Goal: Information Seeking & Learning: Learn about a topic

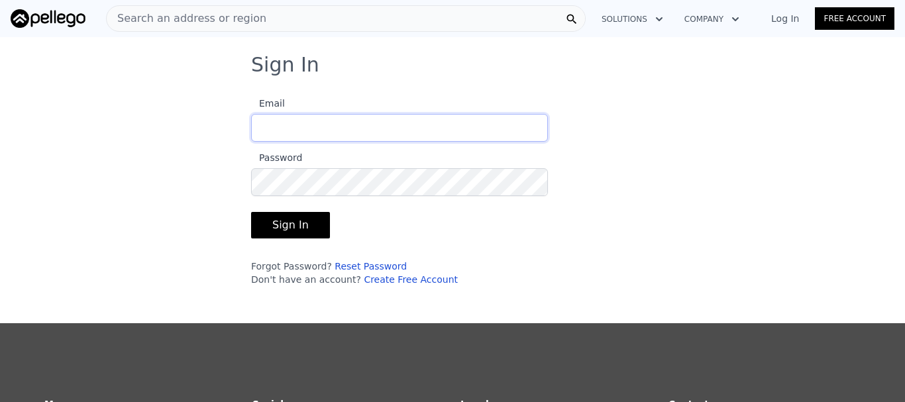
click at [418, 123] on input "Email" at bounding box center [399, 128] width 297 height 28
type input "[EMAIL_ADDRESS][DOMAIN_NAME]"
click at [251, 212] on button "Sign In" at bounding box center [290, 225] width 79 height 27
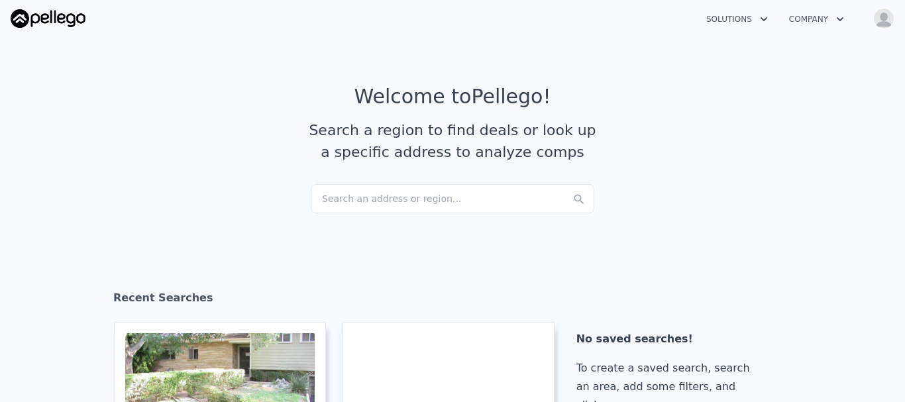
checkbox input "true"
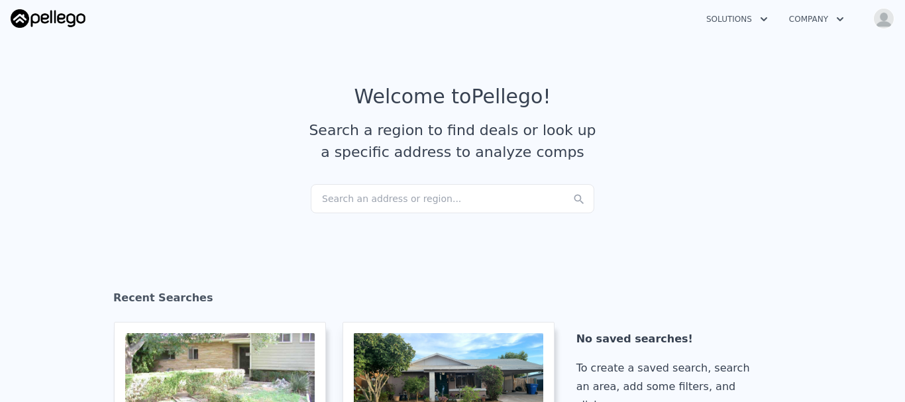
click at [385, 200] on div "Search an address or region..." at bounding box center [453, 198] width 284 height 29
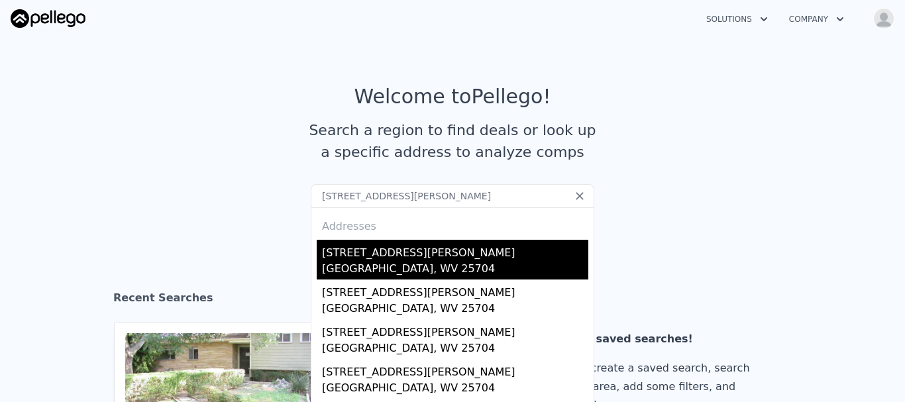
type input "[STREET_ADDRESS][PERSON_NAME]"
click at [402, 277] on div "[GEOGRAPHIC_DATA], WV 25704" at bounding box center [455, 270] width 266 height 19
